Goal: Register for event/course

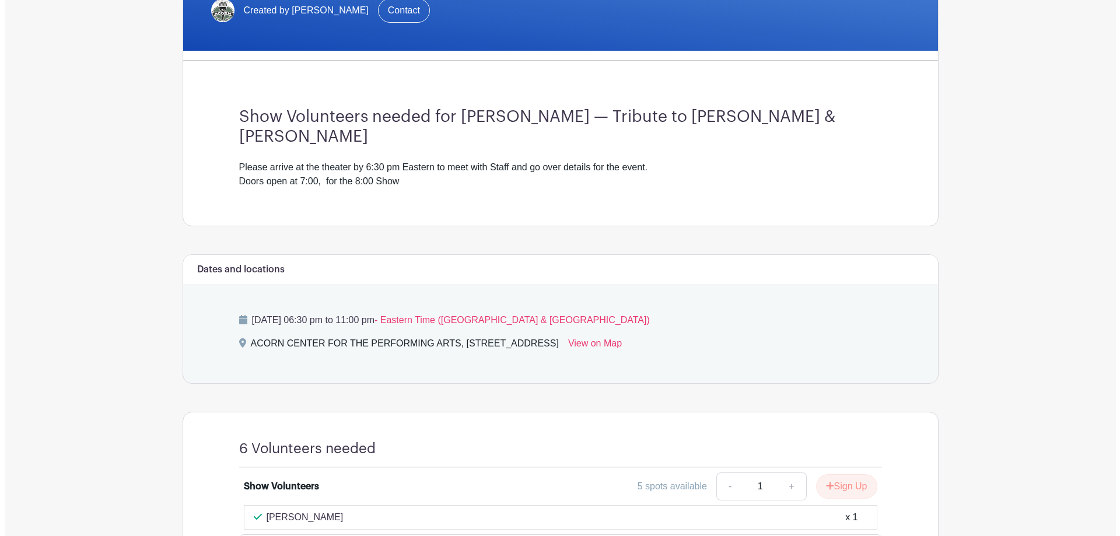
scroll to position [335, 0]
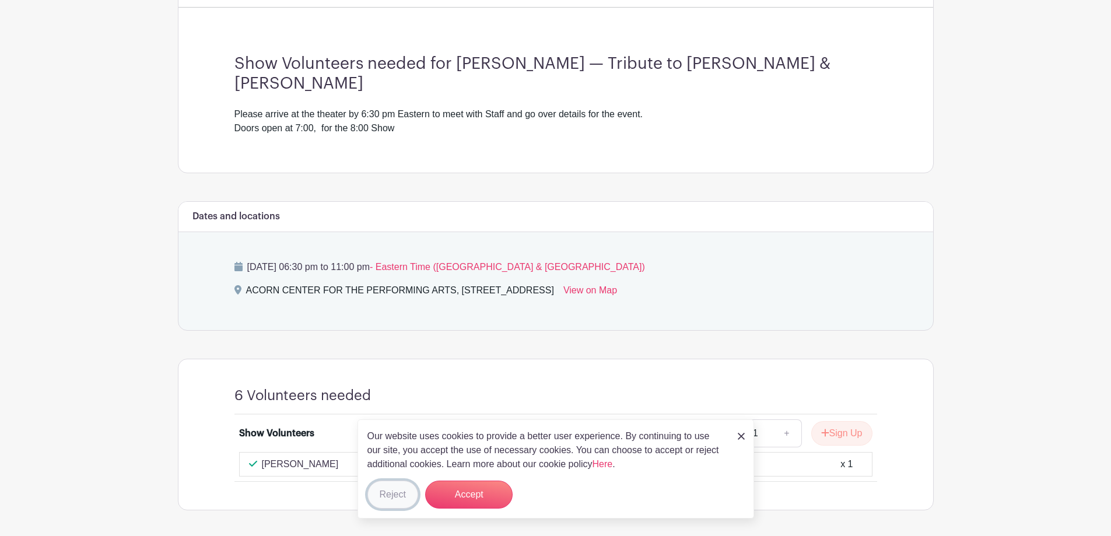
click at [400, 499] on button "Reject" at bounding box center [393, 495] width 51 height 28
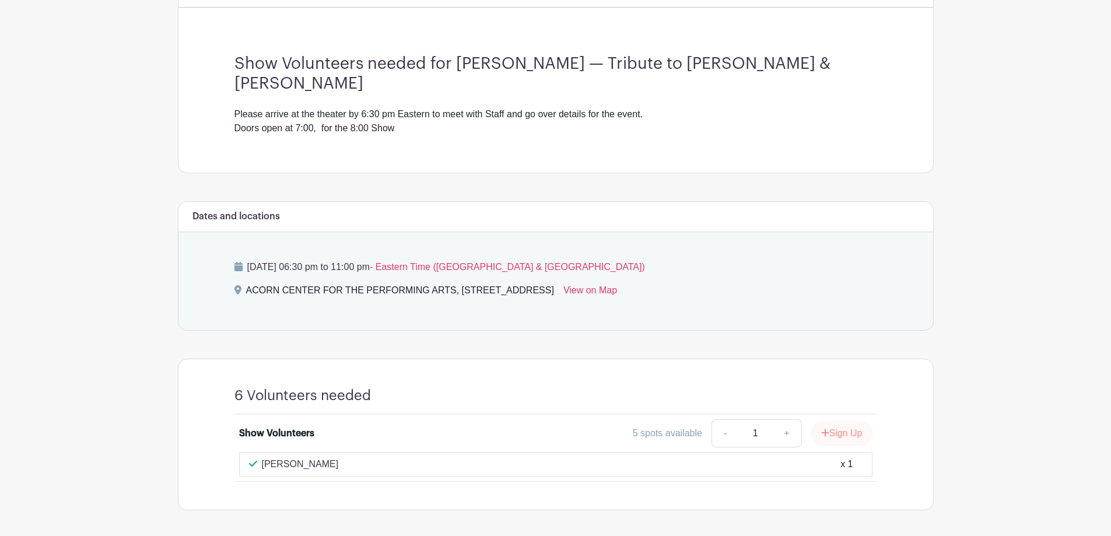
click at [842, 421] on button "Sign Up" at bounding box center [842, 433] width 61 height 25
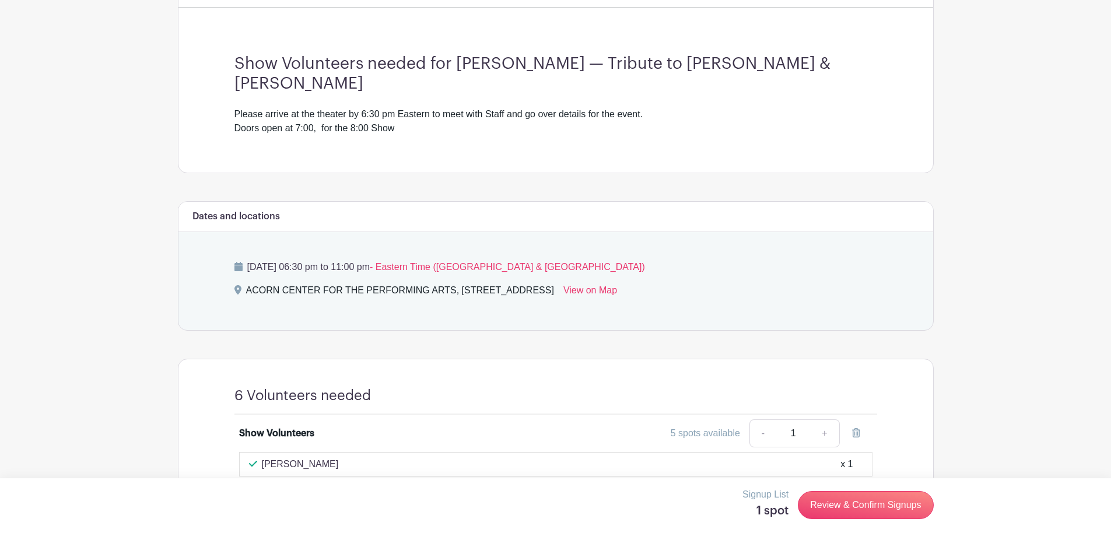
click at [859, 507] on link "Review & Confirm Signups" at bounding box center [865, 505] width 135 height 28
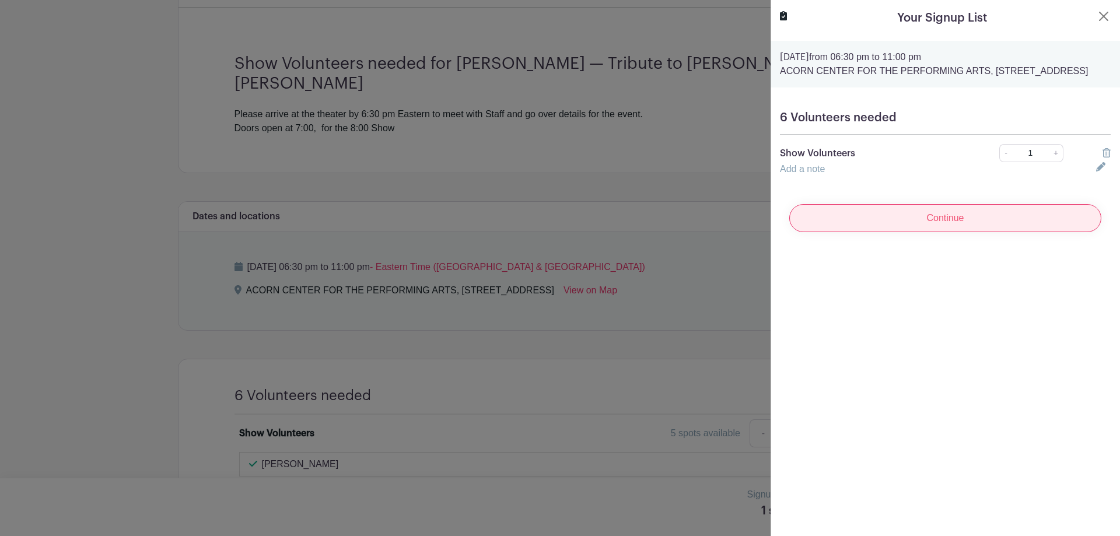
click at [938, 231] on input "Continue" at bounding box center [945, 218] width 312 height 28
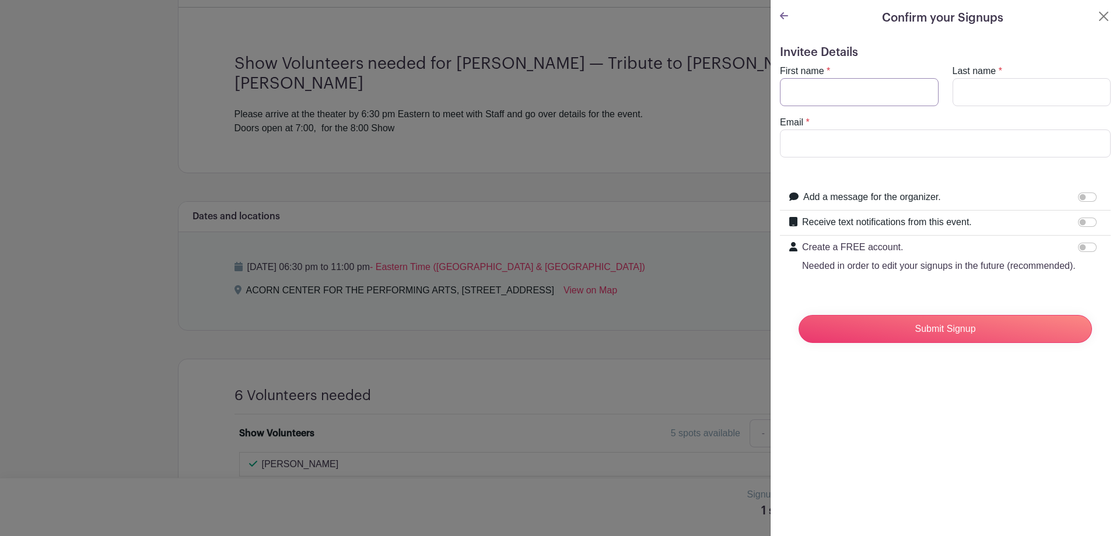
click at [811, 98] on input "First name" at bounding box center [859, 92] width 159 height 28
type input "Darlene"
type input "Heemstra"
click at [962, 148] on input "dcheemstra@gmail.com" at bounding box center [945, 144] width 331 height 28
click at [950, 142] on input "dcheemstra@gmail.com" at bounding box center [945, 144] width 331 height 28
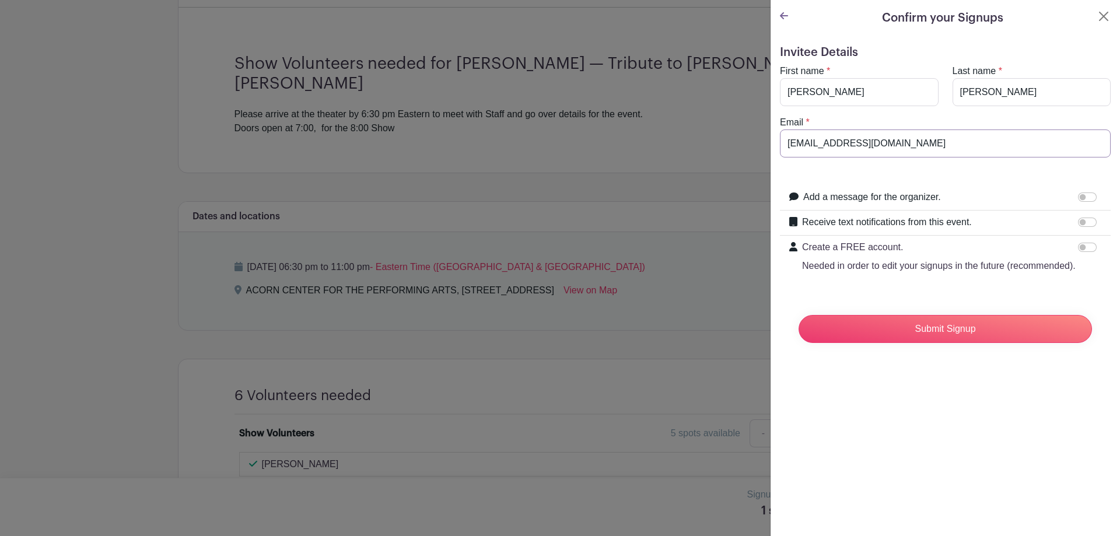
type input "dcheemstra@gmail.com"
click at [1081, 222] on input "Receive text notifications from this event." at bounding box center [1087, 222] width 19 height 9
checkbox input "true"
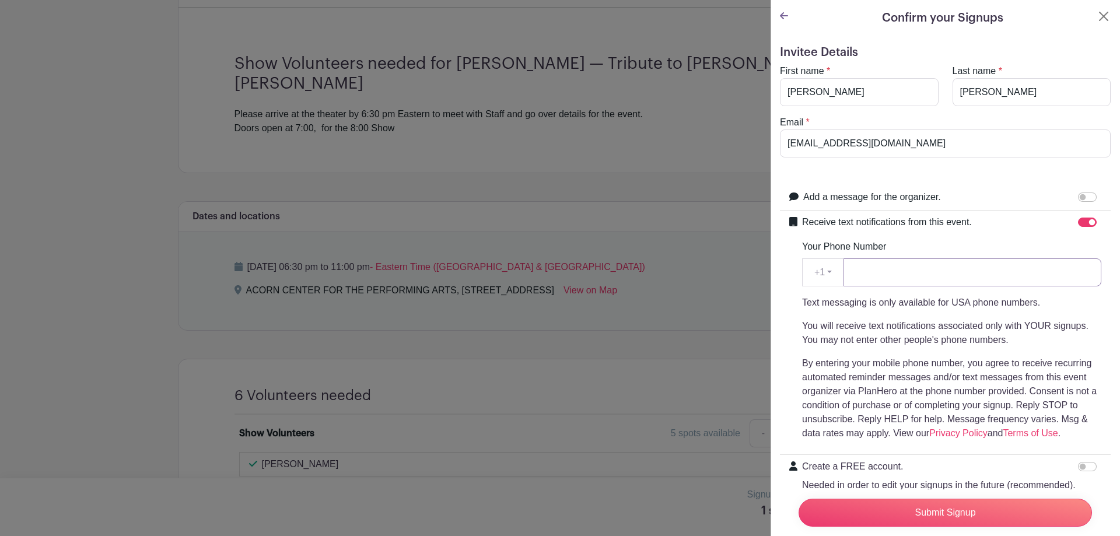
click at [886, 274] on input "Your Phone Number" at bounding box center [973, 272] width 258 height 28
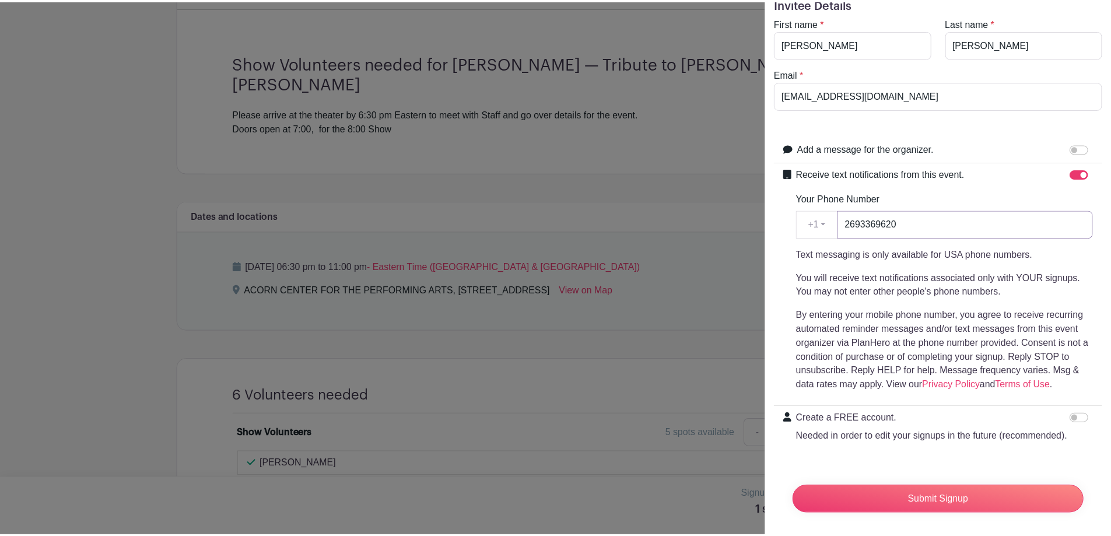
scroll to position [77, 0]
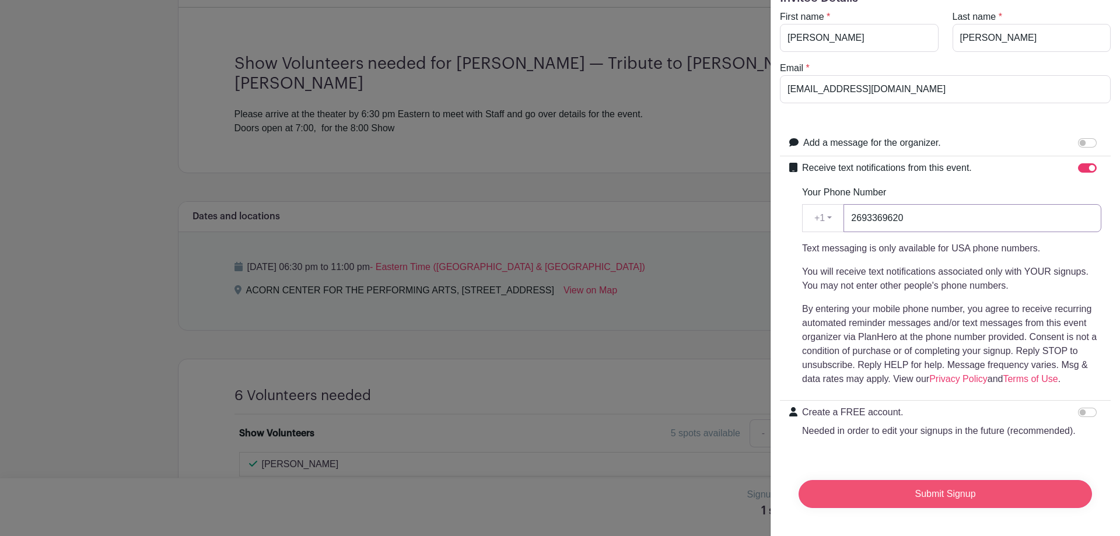
type input "2693369620"
click at [945, 484] on input "Submit Signup" at bounding box center [945, 494] width 293 height 28
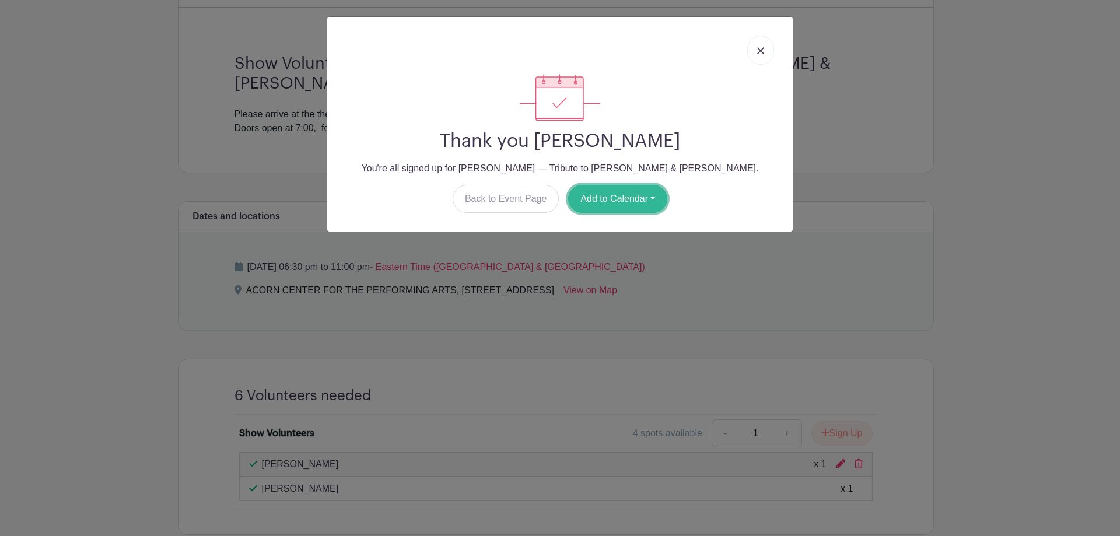
click at [607, 203] on button "Add to Calendar" at bounding box center [617, 199] width 99 height 28
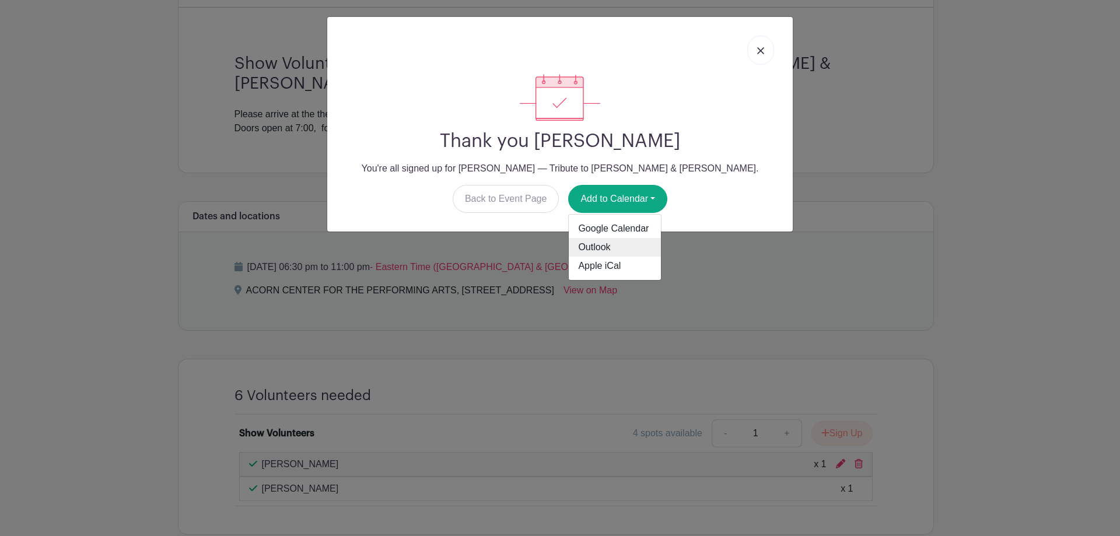
click at [621, 252] on link "Outlook" at bounding box center [615, 247] width 92 height 19
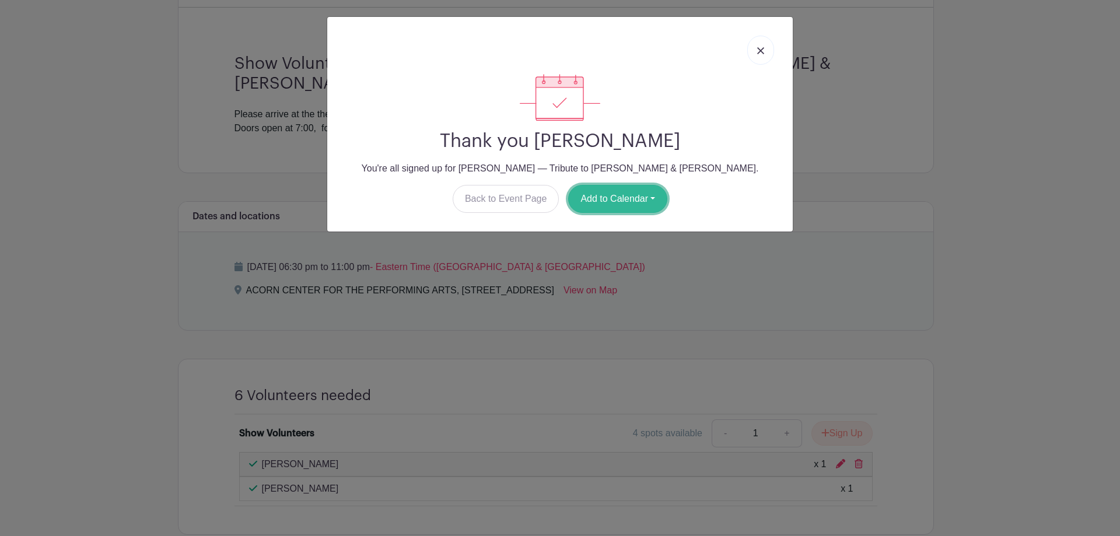
click at [611, 195] on button "Add to Calendar" at bounding box center [617, 199] width 99 height 28
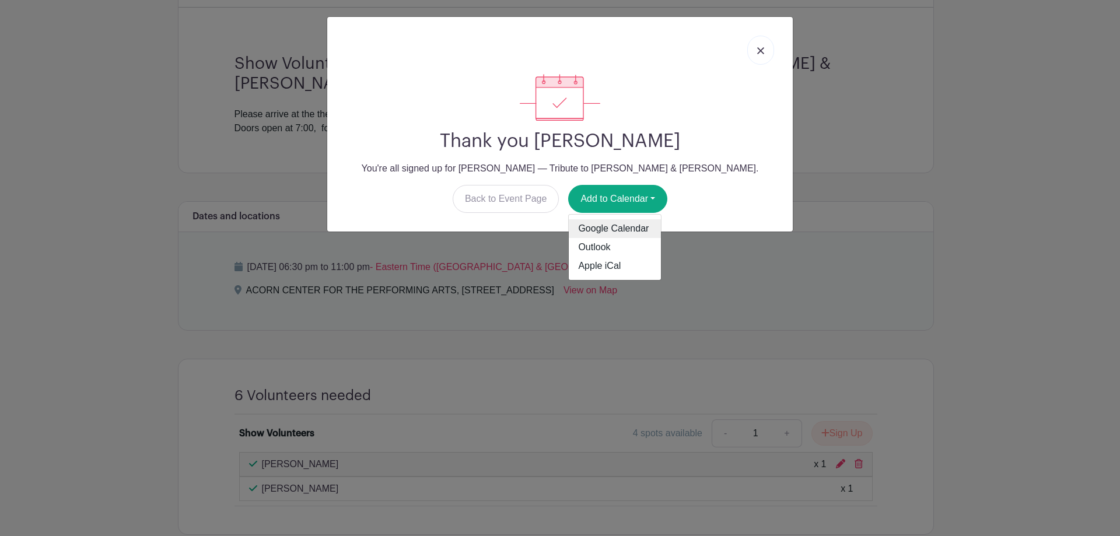
click at [623, 230] on link "Google Calendar" at bounding box center [615, 228] width 92 height 19
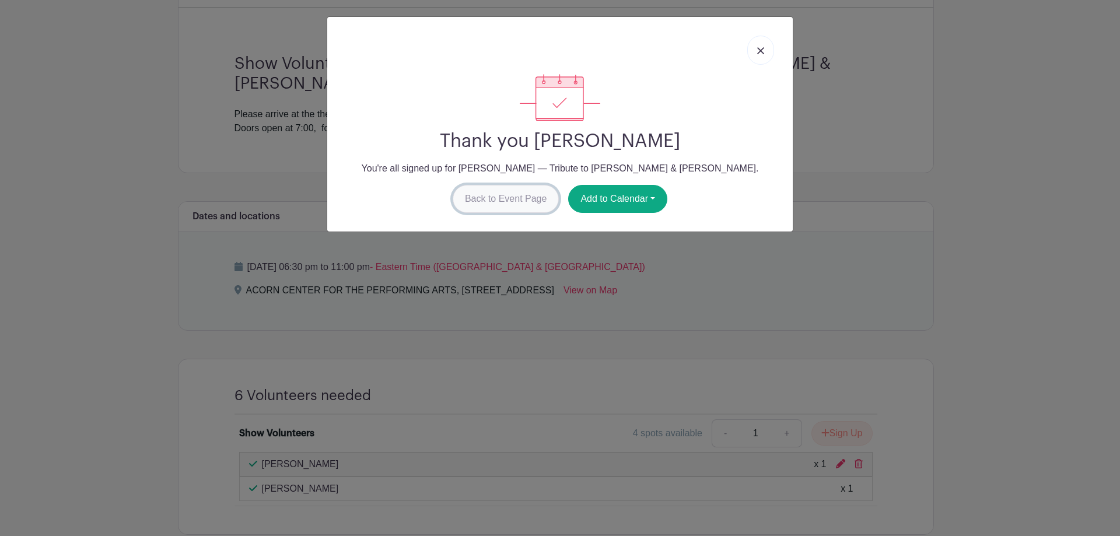
click at [490, 201] on link "Back to Event Page" at bounding box center [506, 199] width 107 height 28
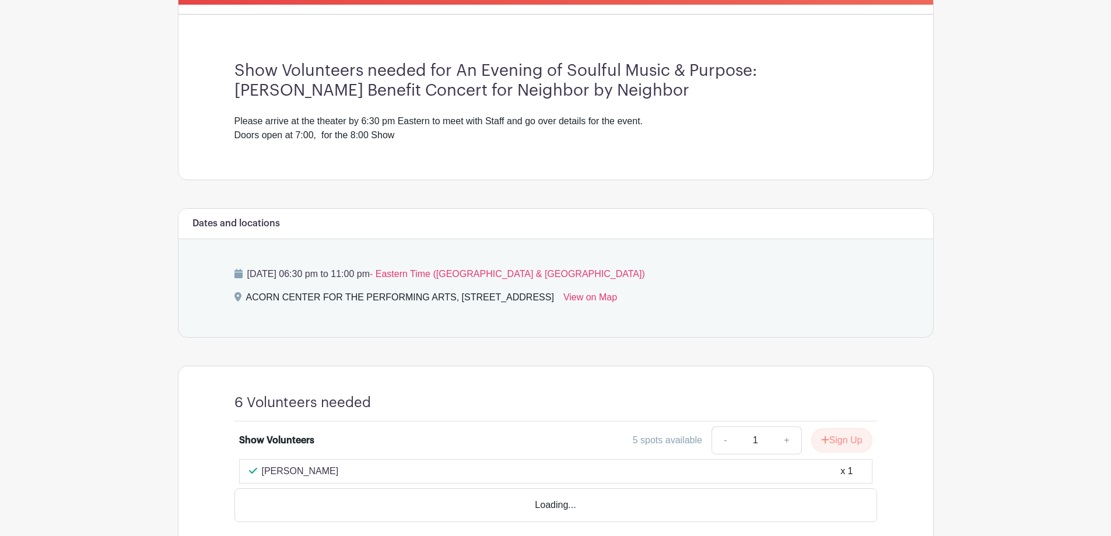
scroll to position [383, 0]
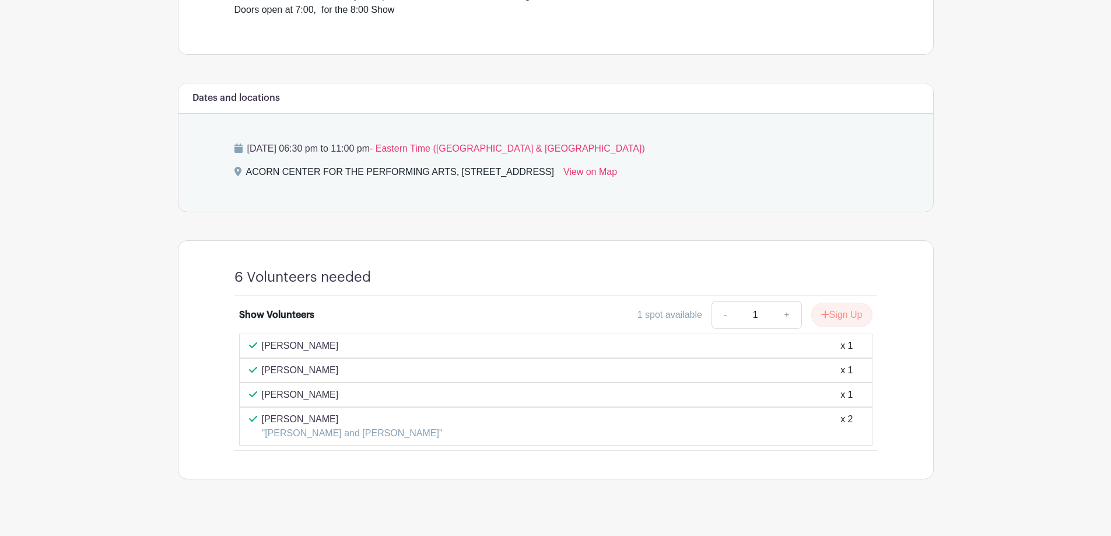
scroll to position [423, 0]
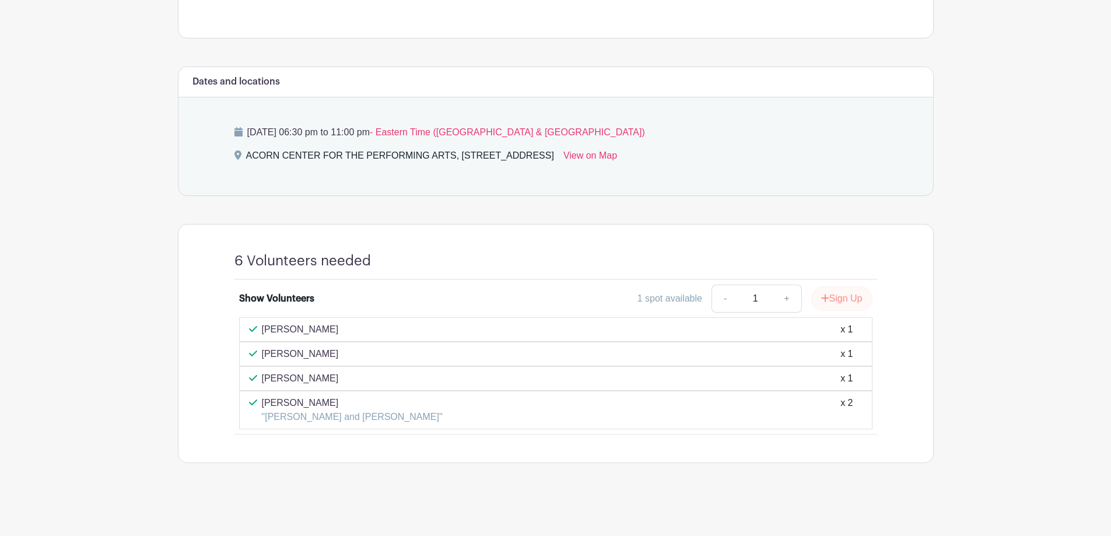
click at [845, 299] on button "Sign Up" at bounding box center [842, 298] width 61 height 25
click at [862, 509] on link "Review & Confirm Signups" at bounding box center [865, 505] width 135 height 28
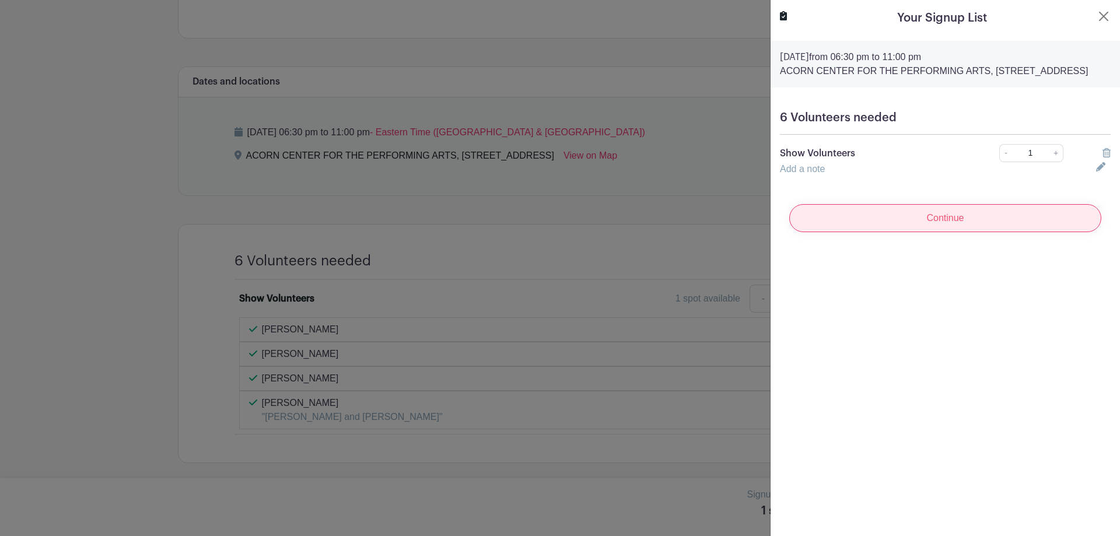
click at [937, 232] on input "Continue" at bounding box center [945, 218] width 312 height 28
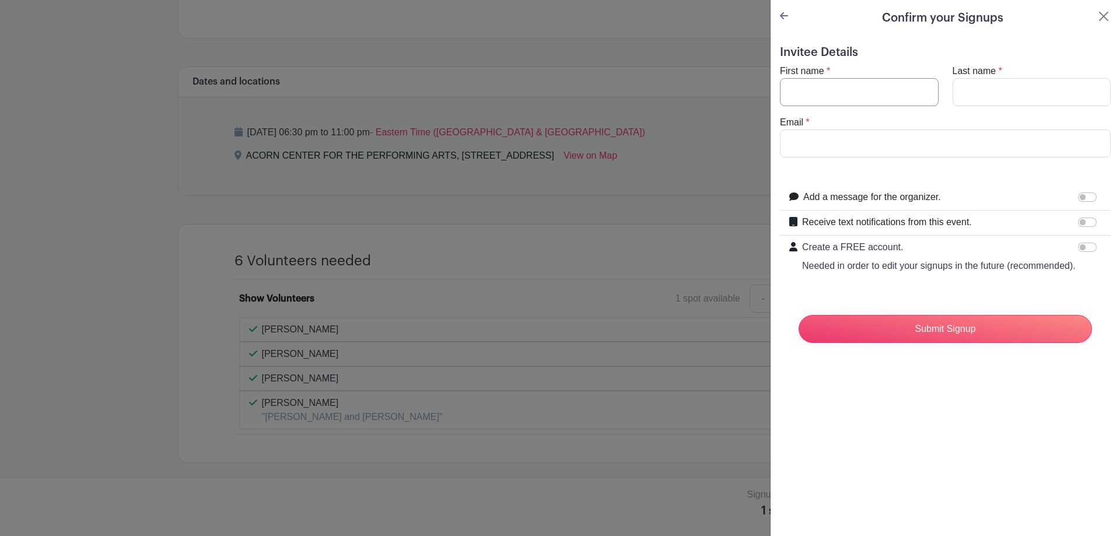
click at [816, 88] on input "First name" at bounding box center [859, 92] width 159 height 28
type input "[PERSON_NAME]"
type input "Heemstra"
type input "dcheemstra@gmail.com"
click at [1078, 226] on input "Receive text notifications from this event." at bounding box center [1087, 222] width 19 height 9
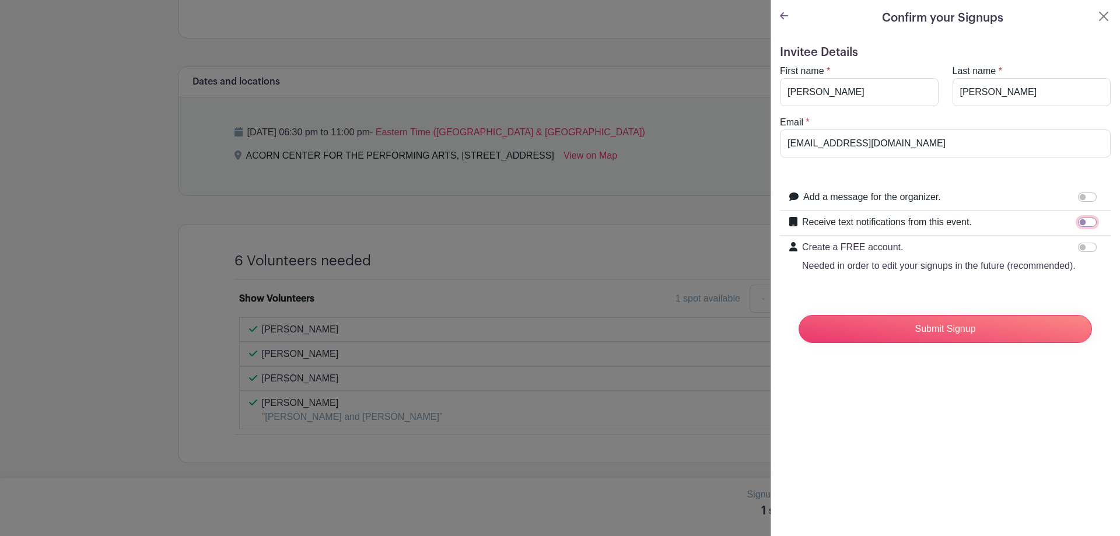
checkbox input "true"
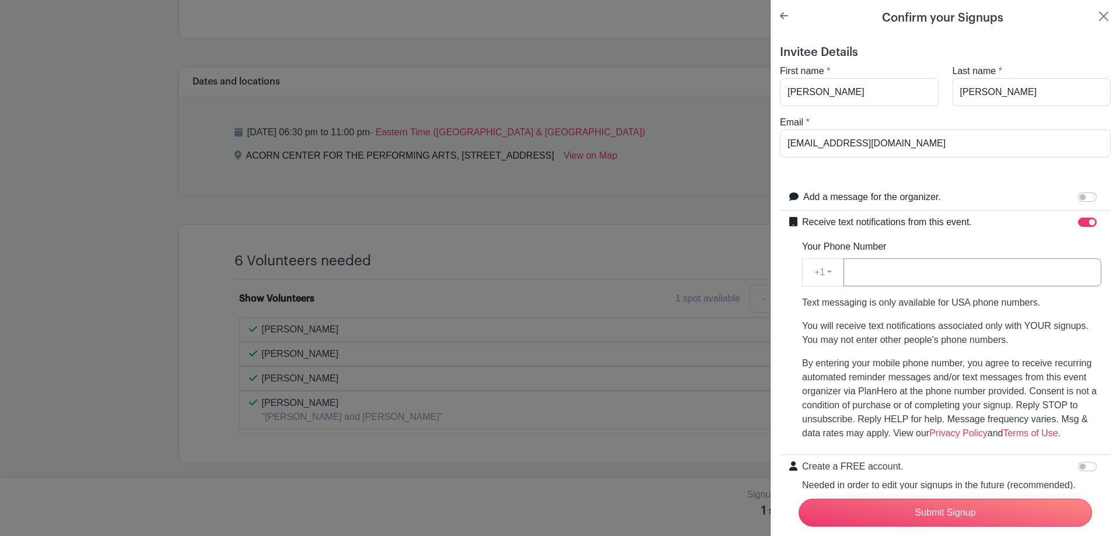
click at [892, 273] on input "Your Phone Number" at bounding box center [973, 272] width 258 height 28
type input "2693369620"
click at [938, 502] on input "Submit Signup" at bounding box center [945, 513] width 293 height 28
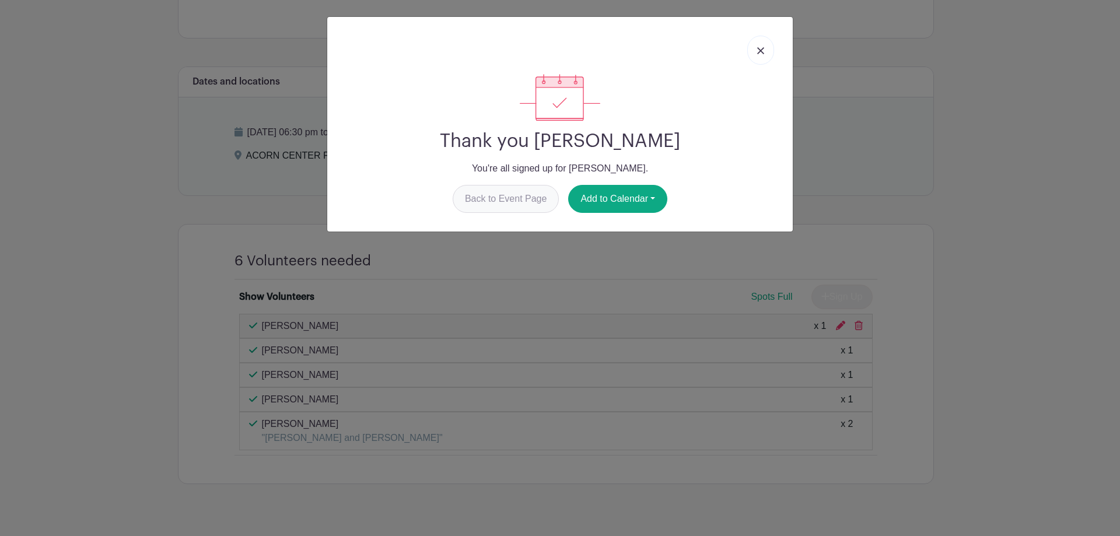
click at [530, 202] on link "Back to Event Page" at bounding box center [506, 199] width 107 height 28
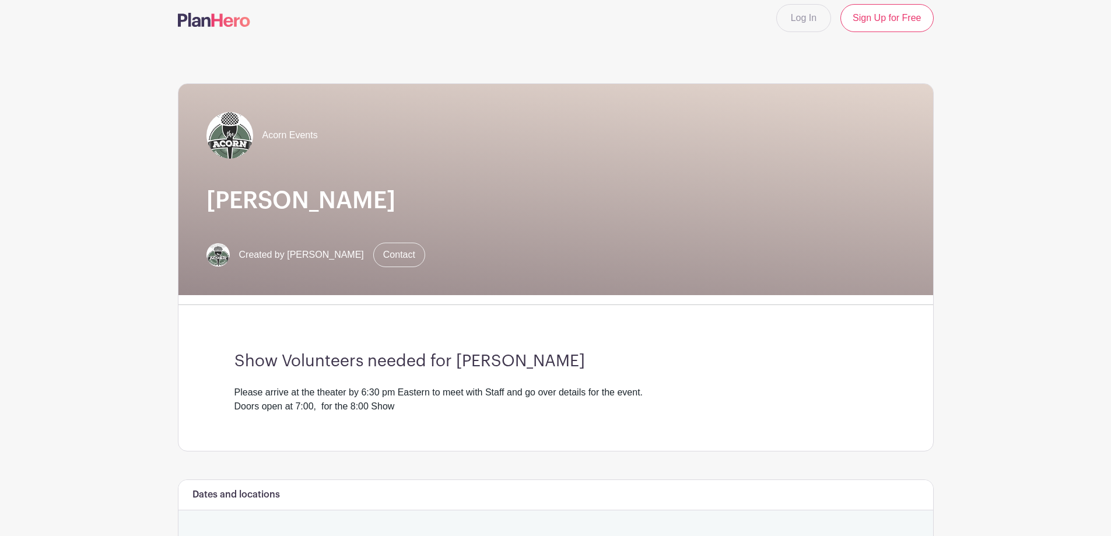
scroll to position [0, 0]
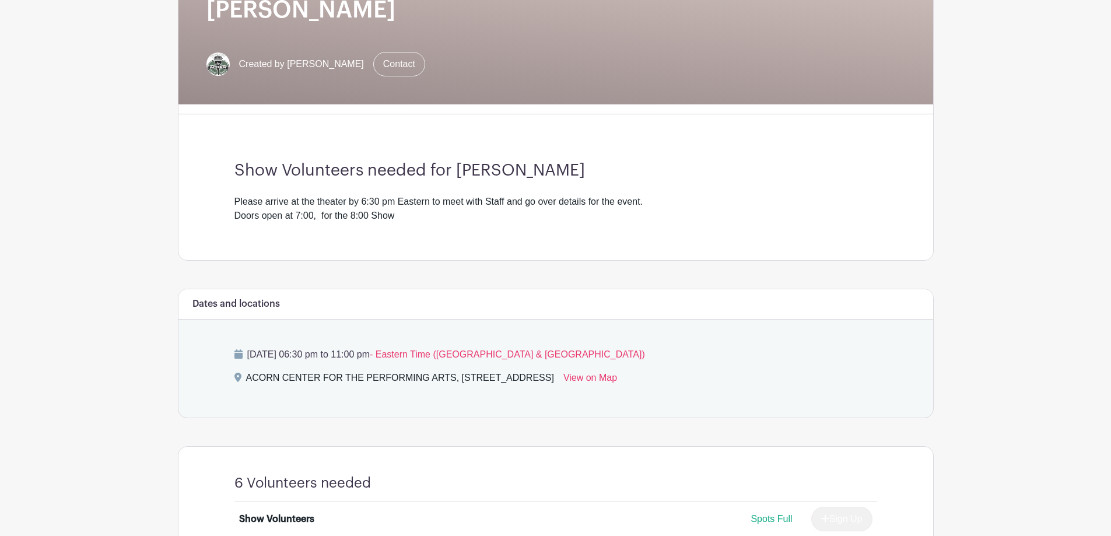
scroll to position [201, 0]
